Goal: Transaction & Acquisition: Book appointment/travel/reservation

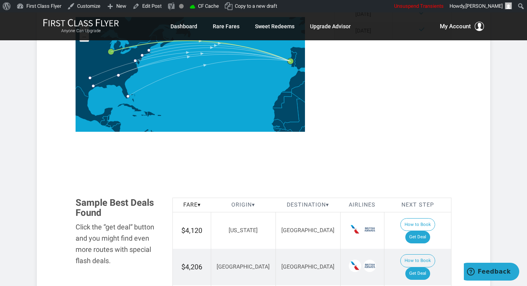
scroll to position [503, 0]
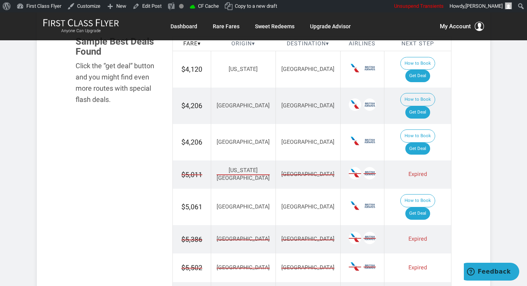
scroll to position [465, 0]
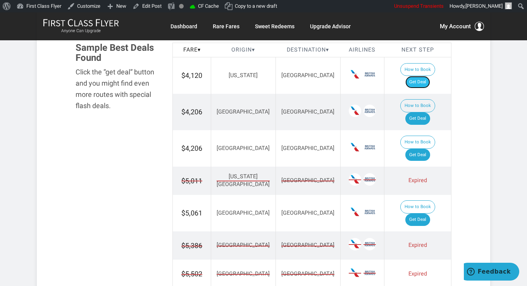
click at [424, 76] on link "Get Deal" at bounding box center [417, 82] width 25 height 12
click at [426, 112] on link "Get Deal" at bounding box center [417, 118] width 25 height 12
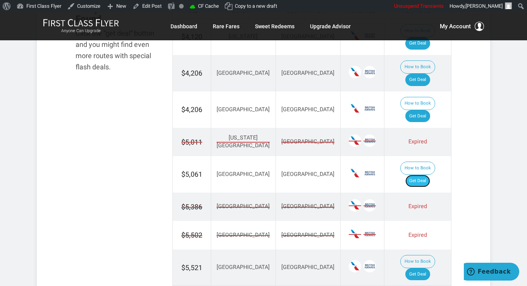
click at [417, 175] on link "Get Deal" at bounding box center [417, 181] width 25 height 12
click at [421, 268] on link "Get Deal" at bounding box center [417, 274] width 25 height 12
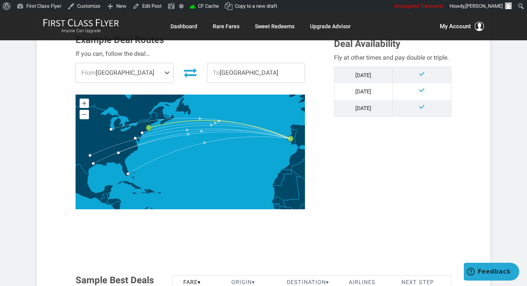
scroll to position [39, 0]
